Goal: Task Accomplishment & Management: Use online tool/utility

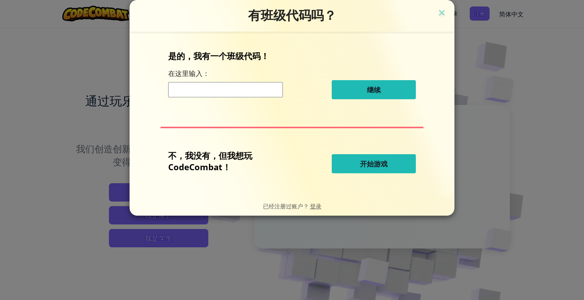
click at [372, 166] on span "开始游戏" at bounding box center [374, 163] width 28 height 9
click at [375, 166] on span "开始游戏" at bounding box center [374, 163] width 28 height 9
click at [378, 172] on button "开始游戏" at bounding box center [374, 163] width 84 height 19
click at [377, 165] on span "开始游戏" at bounding box center [374, 163] width 28 height 9
click at [378, 163] on span "开始游戏" at bounding box center [374, 163] width 28 height 9
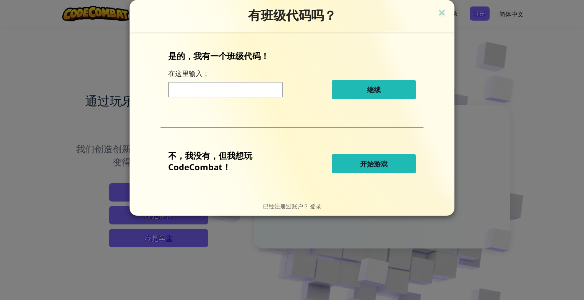
click at [356, 169] on button "开始游戏" at bounding box center [374, 163] width 84 height 19
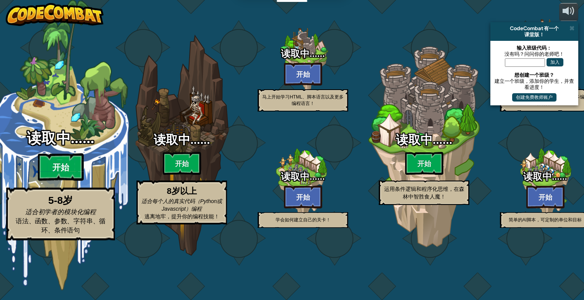
select select "zh-[PERSON_NAME]"
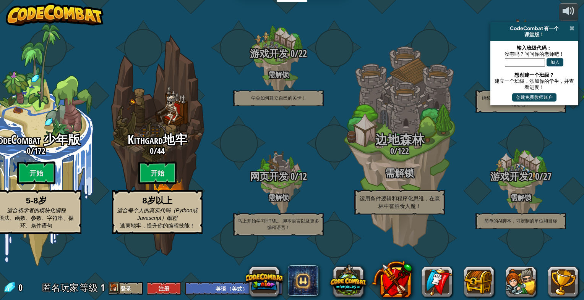
click at [572, 26] on span at bounding box center [571, 28] width 5 height 6
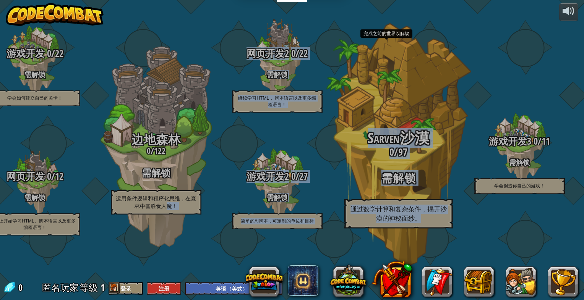
drag, startPoint x: 168, startPoint y: 239, endPoint x: 438, endPoint y: 233, distance: 269.9
click at [438, 233] on div "CodeCombat 少年版 0 / 172 开始 5-8岁 适合初学者的模块化编程 语法、函数、参数、字符串、循环、条件语句 Kithgard地牢 0 / …" at bounding box center [158, 150] width 852 height 300
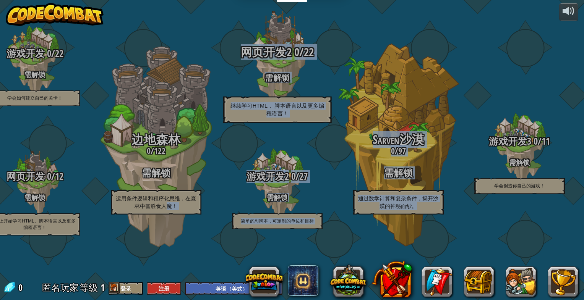
drag, startPoint x: 229, startPoint y: 49, endPoint x: 222, endPoint y: 51, distance: 7.1
click at [229, 49] on div "网页开发2 0 / 22 需解锁 继续学习HTML， 脚本语言以及更多编程语言！" at bounding box center [276, 60] width 145 height 145
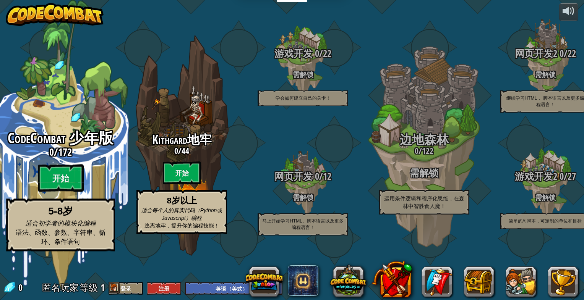
click at [75, 147] on span "CodeCombat 少年版" at bounding box center [60, 138] width 105 height 20
select select "zh-[PERSON_NAME]"
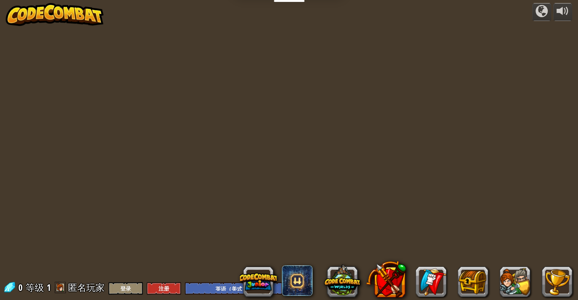
select select "zh-[PERSON_NAME]"
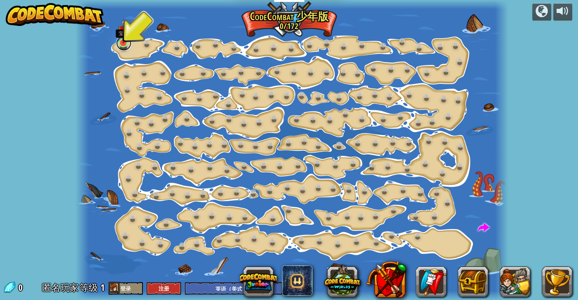
click at [123, 45] on link at bounding box center [123, 43] width 15 height 15
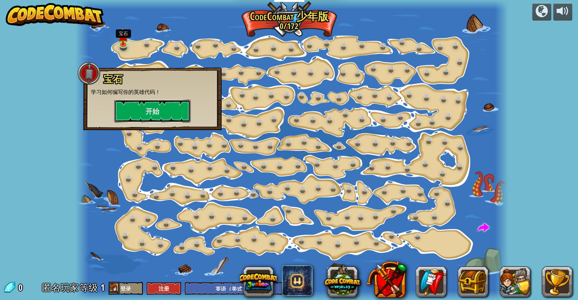
click at [163, 115] on button "开始" at bounding box center [152, 111] width 76 height 23
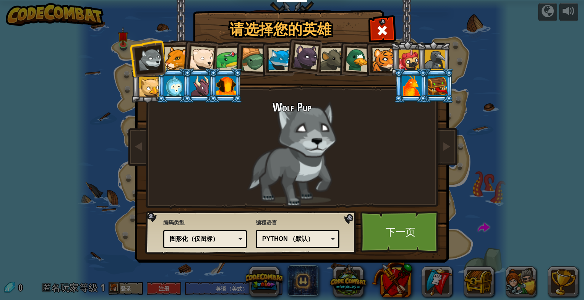
click at [182, 63] on li at bounding box center [199, 57] width 37 height 37
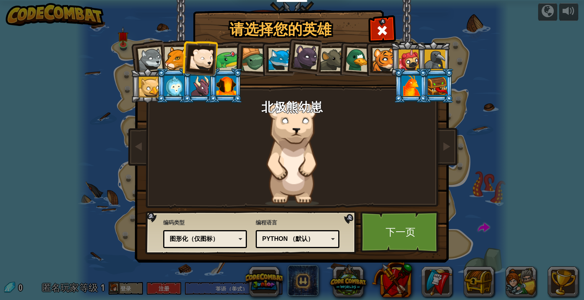
drag, startPoint x: 141, startPoint y: 93, endPoint x: 136, endPoint y: 96, distance: 6.3
click at [136, 96] on li at bounding box center [147, 85] width 34 height 35
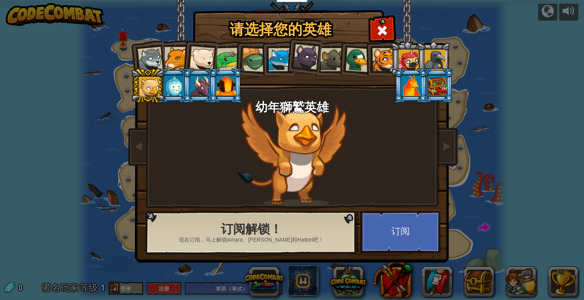
click at [172, 86] on div at bounding box center [174, 86] width 20 height 21
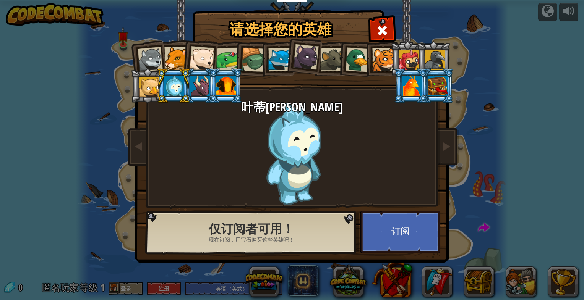
click at [175, 58] on div at bounding box center [175, 58] width 23 height 23
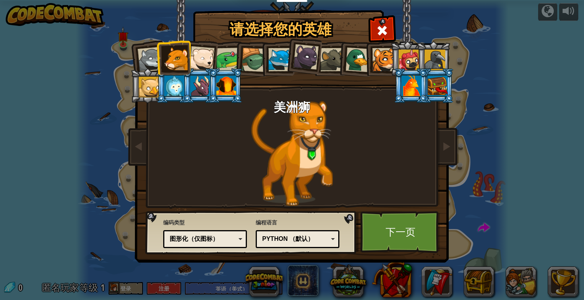
click at [317, 241] on div "Python （默认）" at bounding box center [295, 239] width 66 height 9
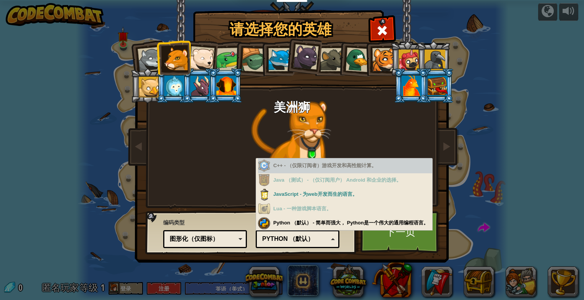
click at [329, 167] on div "C++ - （仅限订阅者）游戏开发和高性能计算。" at bounding box center [345, 166] width 174 height 15
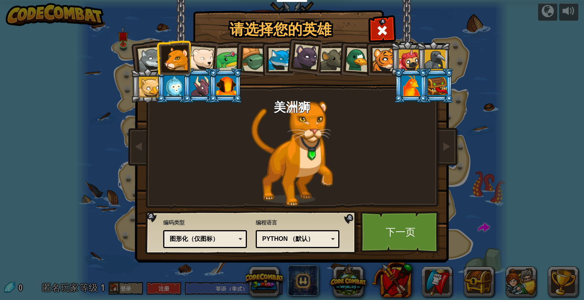
click at [292, 222] on div "编程语言 Python （默认） JavaScript的 卢亚 C++ Java （测试） Python （默认） C++ - （仅限订阅者）游戏开发和高性能…" at bounding box center [298, 233] width 84 height 33
click at [205, 62] on div at bounding box center [201, 58] width 25 height 25
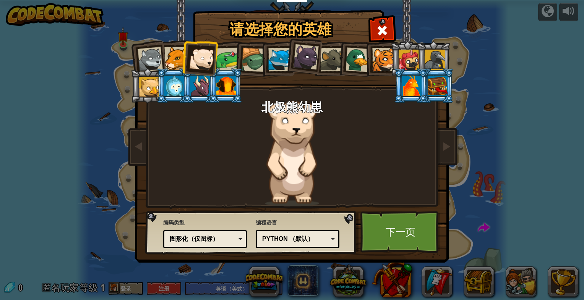
click at [231, 69] on li at bounding box center [225, 85] width 34 height 35
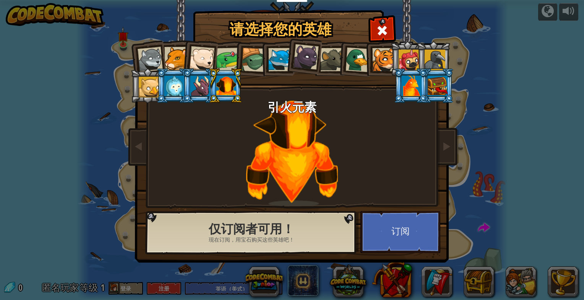
click at [228, 62] on div at bounding box center [228, 60] width 24 height 24
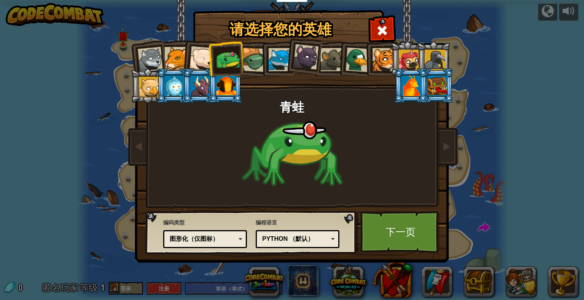
click at [222, 82] on div at bounding box center [226, 86] width 20 height 21
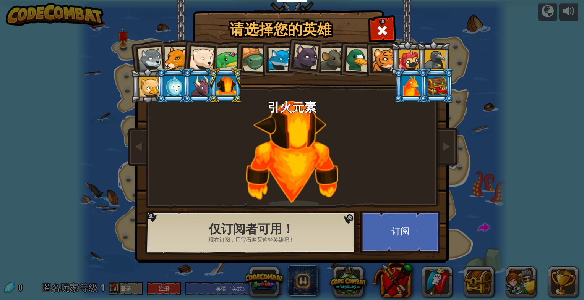
click at [229, 57] on div at bounding box center [228, 60] width 24 height 24
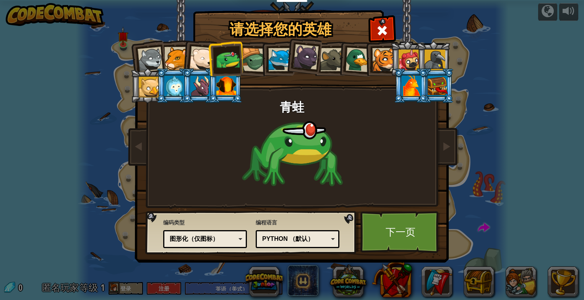
click at [279, 61] on div at bounding box center [279, 59] width 23 height 23
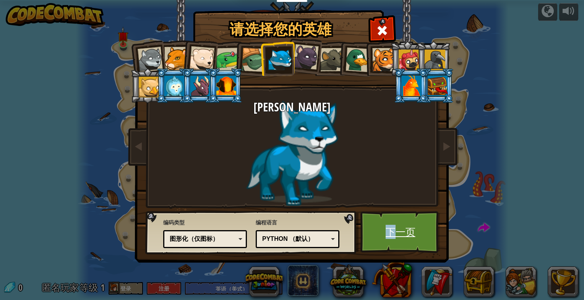
click at [390, 224] on link "下一页" at bounding box center [400, 232] width 80 height 42
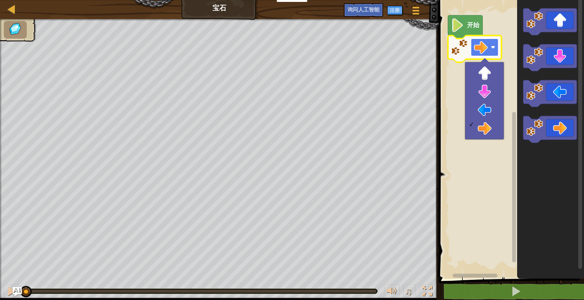
click at [485, 47] on image "Blockly工作区" at bounding box center [481, 48] width 14 height 14
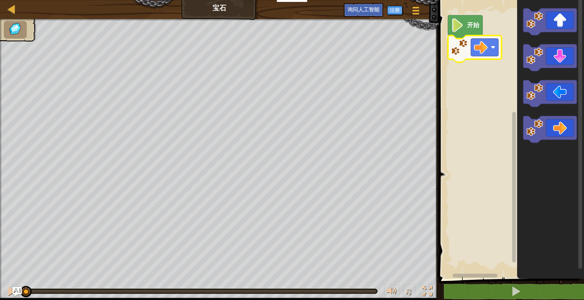
click at [461, 27] on image "Blockly工作区" at bounding box center [457, 25] width 13 height 14
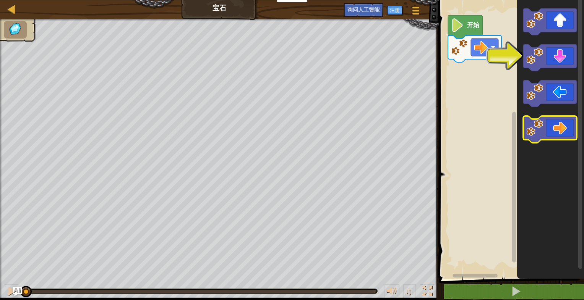
click at [553, 129] on icon "Blockly工作区" at bounding box center [550, 129] width 54 height 27
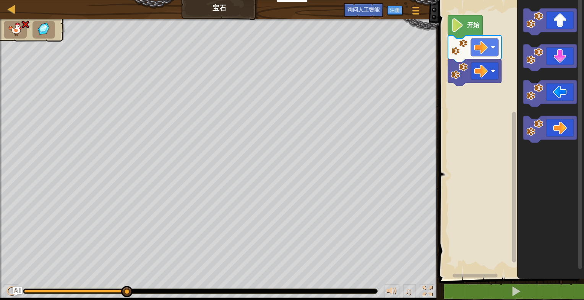
click at [482, 105] on rect "Blockly工作区" at bounding box center [510, 137] width 148 height 283
click at [486, 70] on image "Blockly工作区" at bounding box center [481, 71] width 14 height 14
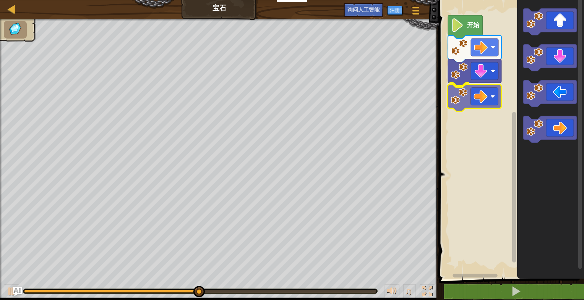
click at [482, 97] on div "开始" at bounding box center [510, 137] width 148 height 283
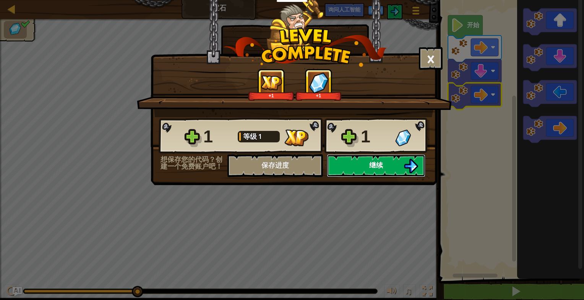
click at [391, 167] on button "继续" at bounding box center [376, 165] width 99 height 23
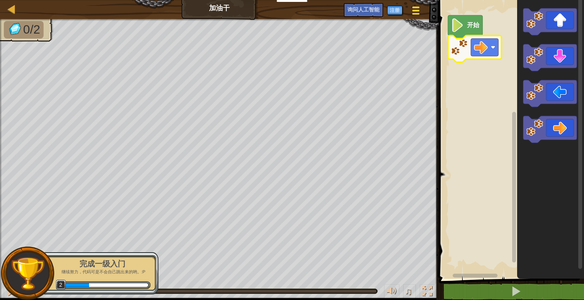
click at [420, 10] on div at bounding box center [415, 10] width 10 height 11
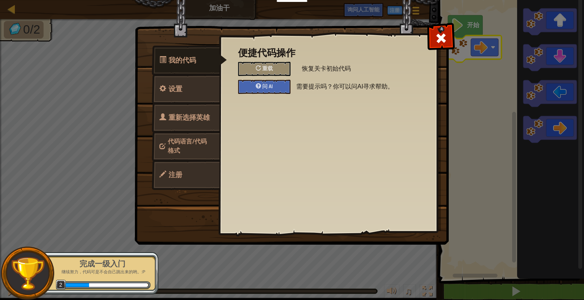
drag, startPoint x: 444, startPoint y: 36, endPoint x: 449, endPoint y: 38, distance: 5.7
click at [444, 36] on span at bounding box center [441, 38] width 12 height 12
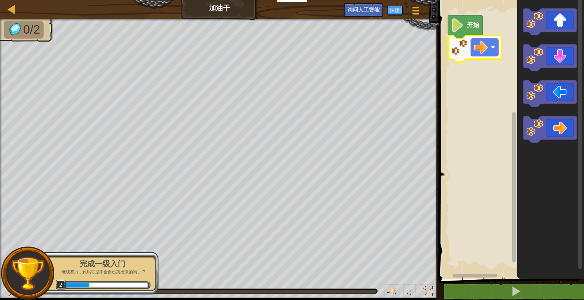
click at [498, 48] on rect "Blockly工作区" at bounding box center [485, 48] width 28 height 18
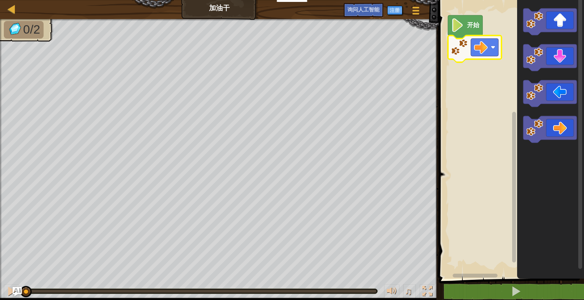
click at [462, 48] on image "Blockly工作区" at bounding box center [459, 47] width 17 height 17
click at [456, 56] on icon "Blockly工作区" at bounding box center [475, 49] width 54 height 27
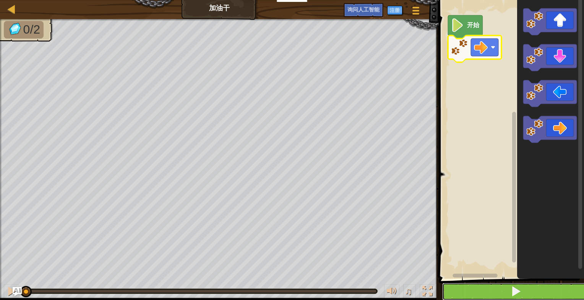
click at [501, 285] on button at bounding box center [516, 292] width 148 height 18
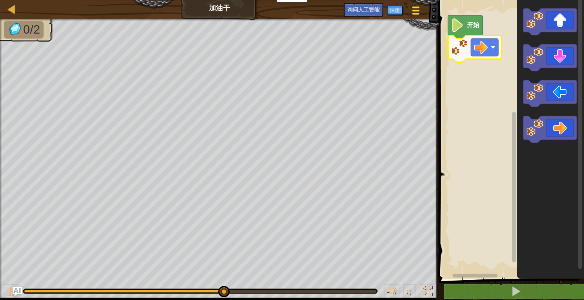
click at [419, 11] on span at bounding box center [415, 11] width 7 height 2
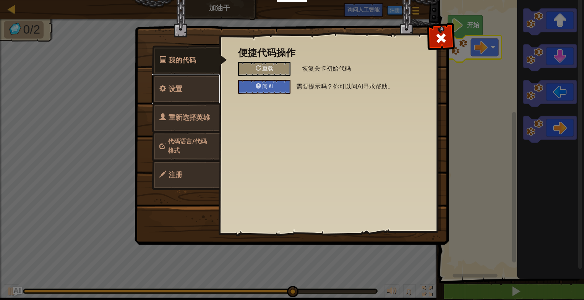
click at [188, 85] on link "设置" at bounding box center [186, 89] width 68 height 30
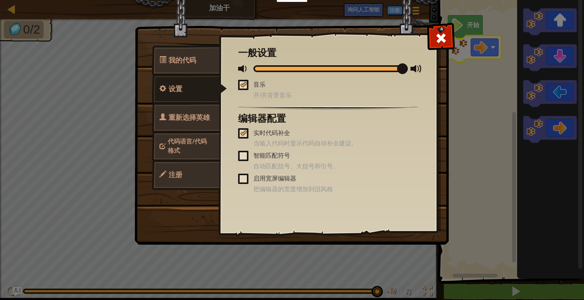
click at [197, 120] on span "重新选择英雄" at bounding box center [189, 118] width 41 height 10
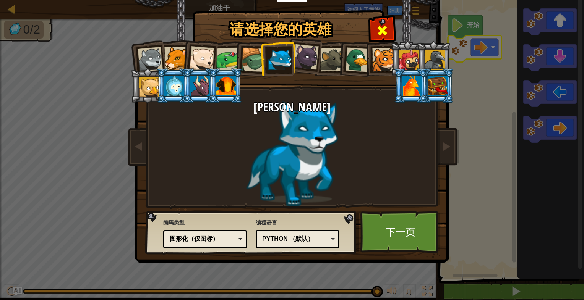
click at [389, 34] on div at bounding box center [382, 30] width 24 height 24
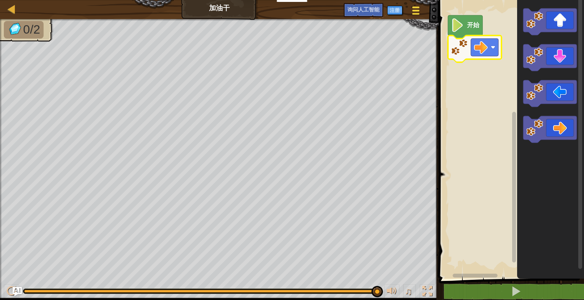
click at [413, 14] on span at bounding box center [415, 14] width 7 height 2
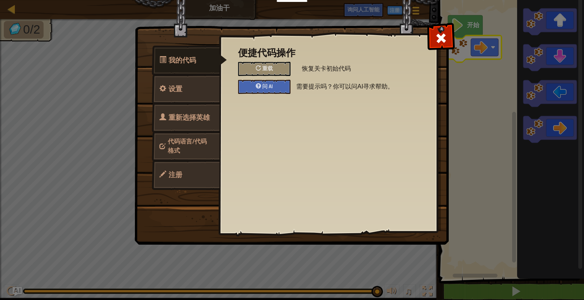
click at [193, 151] on link "代码语言/代码格式" at bounding box center [186, 145] width 68 height 29
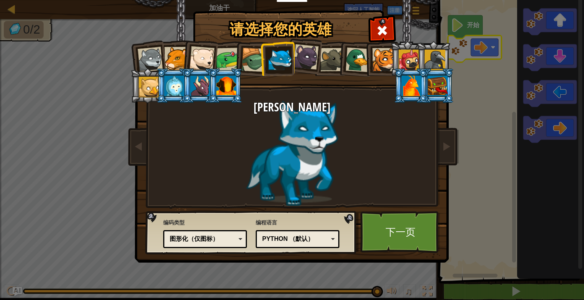
click at [313, 238] on div "Python （默认）" at bounding box center [295, 239] width 66 height 9
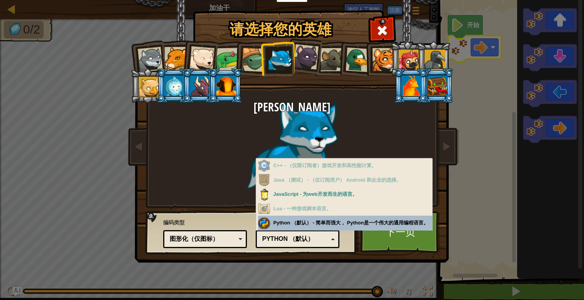
click at [322, 222] on div "编程语言 Python （默认） JavaScript的 卢亚 C++ Java （测试） Python （默认） C++ - （仅限订阅者）游戏开发和高性能…" at bounding box center [298, 232] width 84 height 31
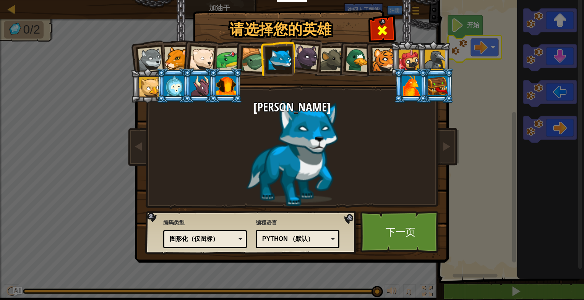
click at [381, 34] on span at bounding box center [382, 30] width 12 height 12
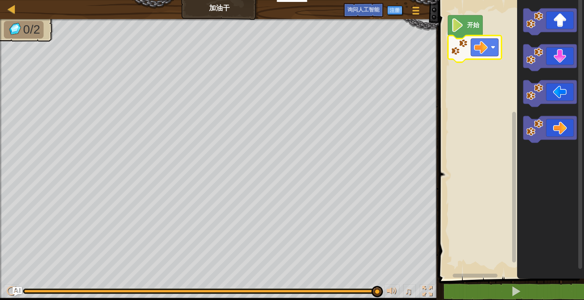
click at [458, 30] on image "Blockly工作区" at bounding box center [457, 25] width 13 height 14
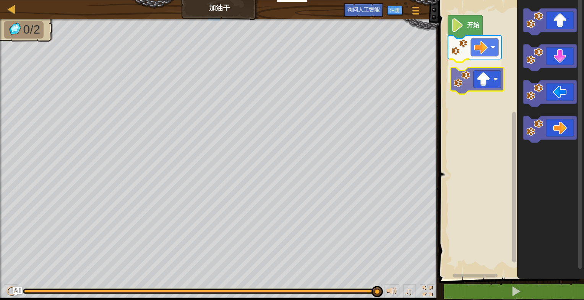
click at [484, 84] on div "开始" at bounding box center [510, 137] width 148 height 283
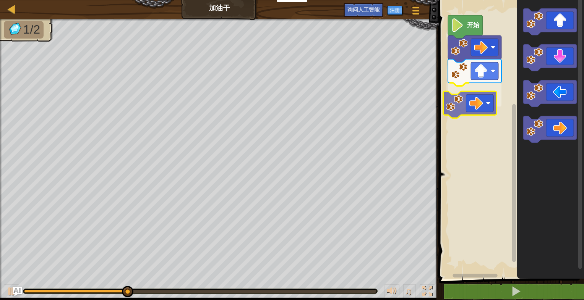
click at [482, 107] on div "开始" at bounding box center [510, 137] width 148 height 283
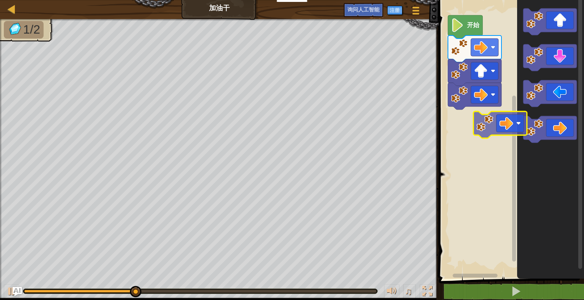
click at [489, 131] on div "开始" at bounding box center [510, 137] width 148 height 283
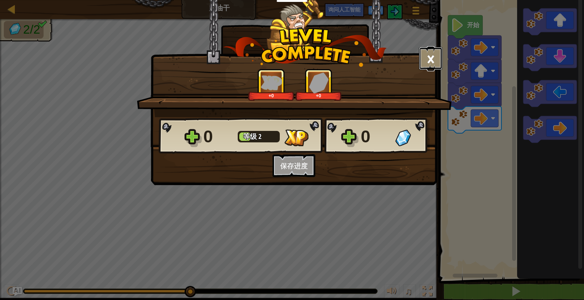
click at [427, 58] on button "×" at bounding box center [431, 58] width 24 height 23
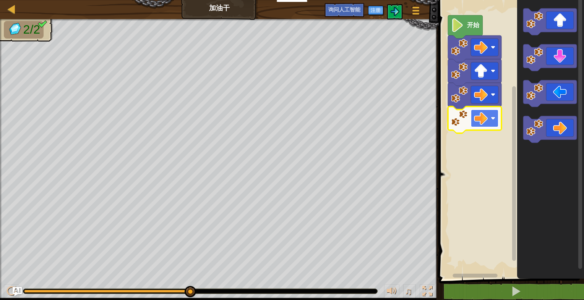
click at [494, 121] on rect "Blockly工作区" at bounding box center [485, 119] width 28 height 18
click at [493, 119] on image "Blockly工作区" at bounding box center [493, 118] width 5 height 5
drag, startPoint x: 190, startPoint y: 289, endPoint x: 222, endPoint y: 288, distance: 32.9
click at [222, 288] on div "♫" at bounding box center [219, 289] width 439 height 23
drag, startPoint x: 193, startPoint y: 293, endPoint x: 232, endPoint y: 293, distance: 39.0
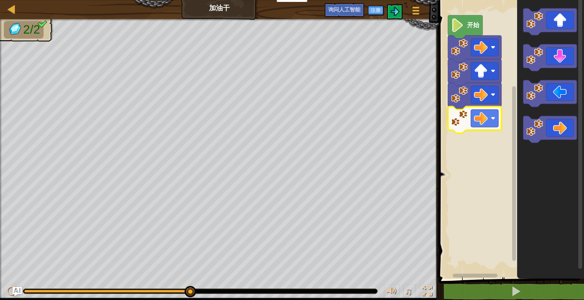
drag, startPoint x: 193, startPoint y: 294, endPoint x: 252, endPoint y: 291, distance: 59.3
click at [267, 295] on div "♫" at bounding box center [219, 289] width 439 height 23
drag, startPoint x: 270, startPoint y: 294, endPoint x: 342, endPoint y: 291, distance: 72.3
click at [276, 294] on div "♫" at bounding box center [219, 289] width 439 height 23
click at [397, 291] on button at bounding box center [391, 293] width 15 height 16
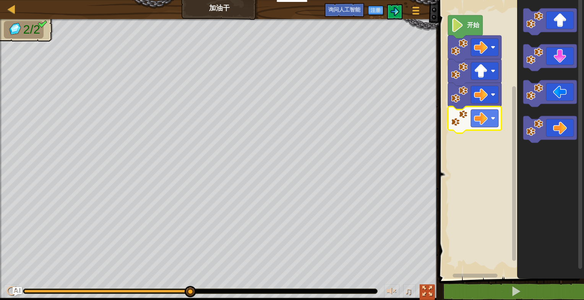
click at [423, 294] on div at bounding box center [427, 292] width 10 height 10
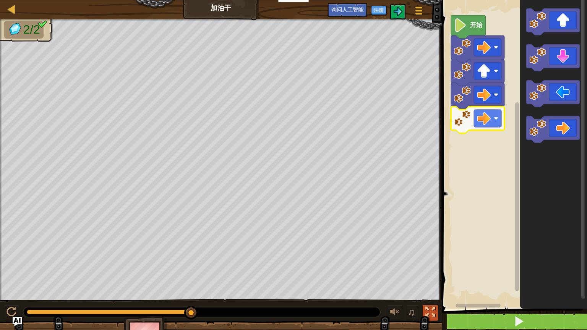
click at [429, 300] on div at bounding box center [430, 312] width 10 height 10
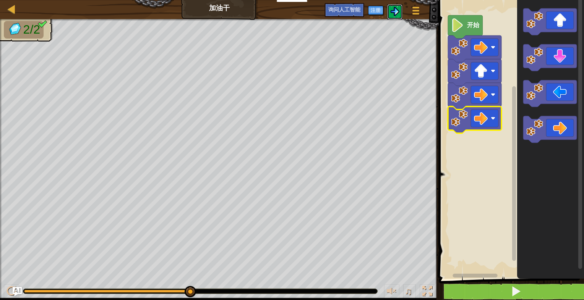
click at [392, 10] on img at bounding box center [394, 11] width 9 height 9
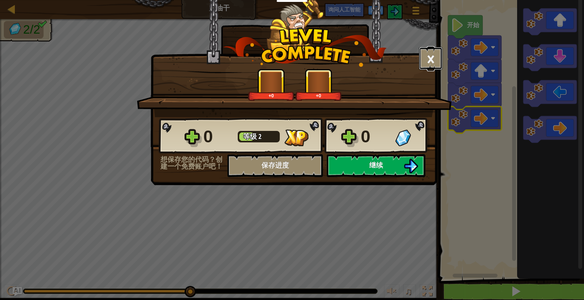
drag, startPoint x: 426, startPoint y: 63, endPoint x: 422, endPoint y: 63, distance: 4.2
click at [425, 63] on button "×" at bounding box center [431, 58] width 24 height 23
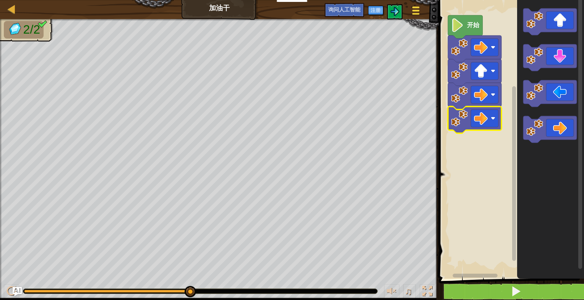
click at [417, 10] on span at bounding box center [415, 11] width 7 height 2
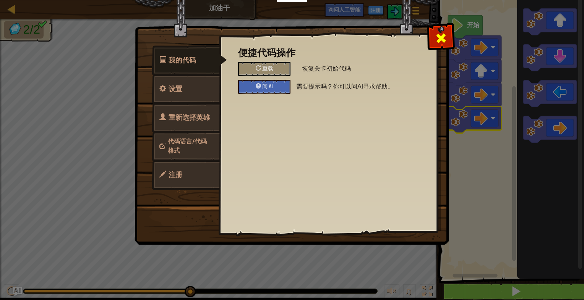
click at [442, 40] on span at bounding box center [441, 38] width 12 height 12
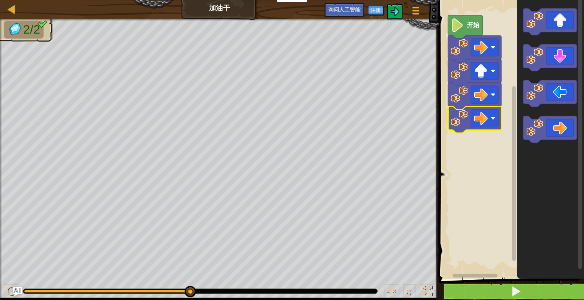
click at [219, 10] on div "地图 加油干 游戏菜单 注册 询问人工智能" at bounding box center [219, 9] width 439 height 19
click at [507, 290] on button at bounding box center [516, 292] width 148 height 18
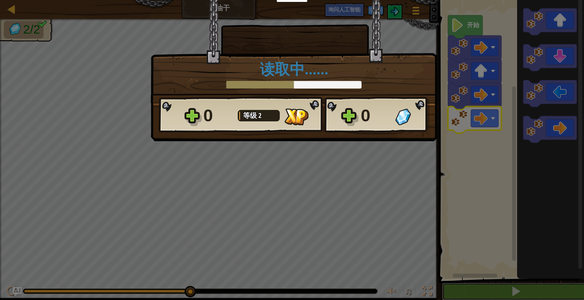
scroll to position [0, 0]
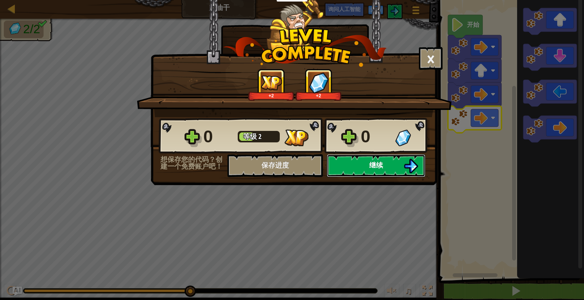
click at [386, 170] on button "继续" at bounding box center [376, 165] width 99 height 23
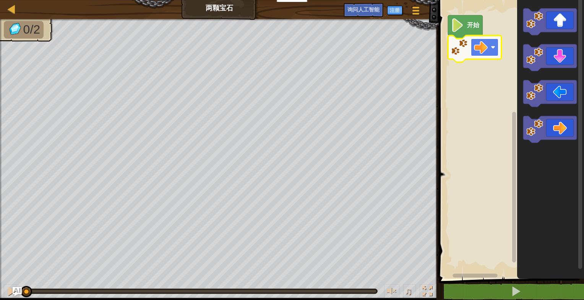
click at [486, 50] on image "Blockly工作区" at bounding box center [481, 48] width 14 height 14
click at [485, 50] on image "Blockly工作区" at bounding box center [481, 48] width 14 height 14
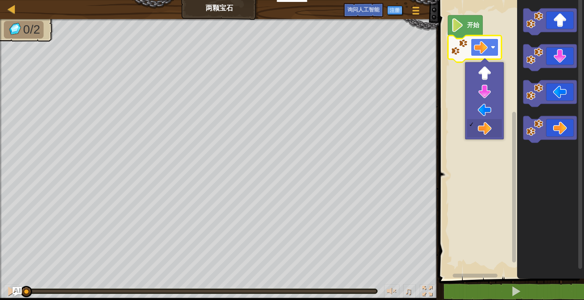
click at [482, 48] on image "Blockly工作区" at bounding box center [481, 48] width 14 height 14
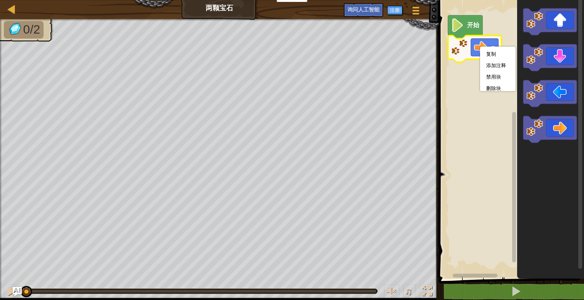
drag, startPoint x: 495, startPoint y: 56, endPoint x: 470, endPoint y: 78, distance: 33.5
click at [470, 0] on body "教育者 创建免费账号 学校和学区解决方案 教师工具包预览 符合标准 有效性研究 成功故事 专业发展 编码一小时 资助和资金资源 请求演示或报价 家长参与 游戏…" at bounding box center [292, 0] width 584 height 0
click at [466, 69] on rect "Blockly工作区" at bounding box center [510, 137] width 148 height 283
